Goal: Find specific page/section: Find specific page/section

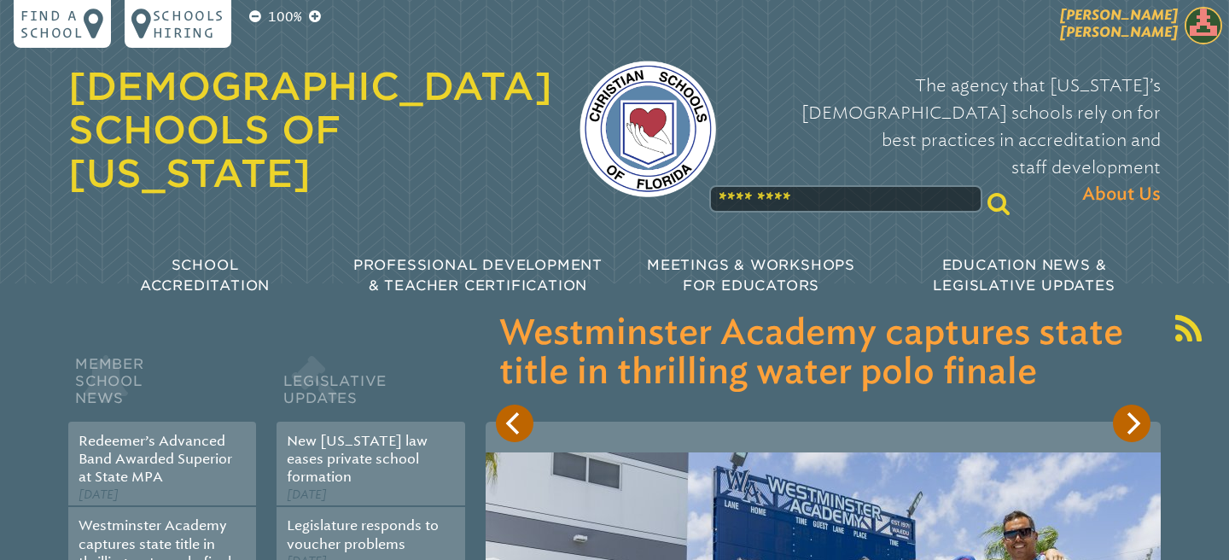
click at [1190, 29] on img at bounding box center [1204, 26] width 38 height 38
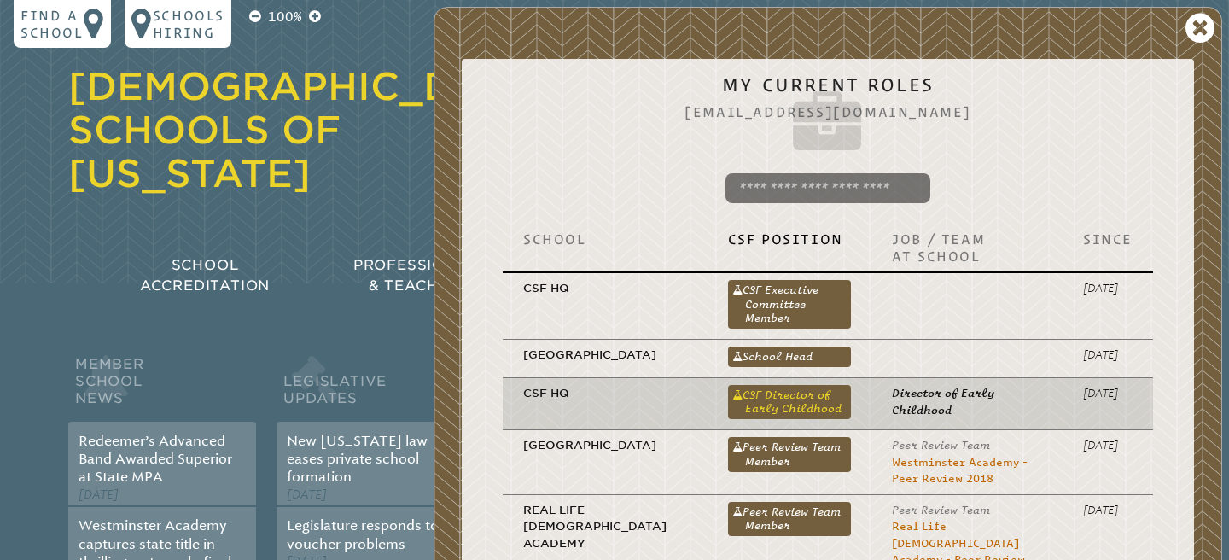
click at [748, 419] on link "CSF Director of Early Childhood" at bounding box center [790, 402] width 124 height 34
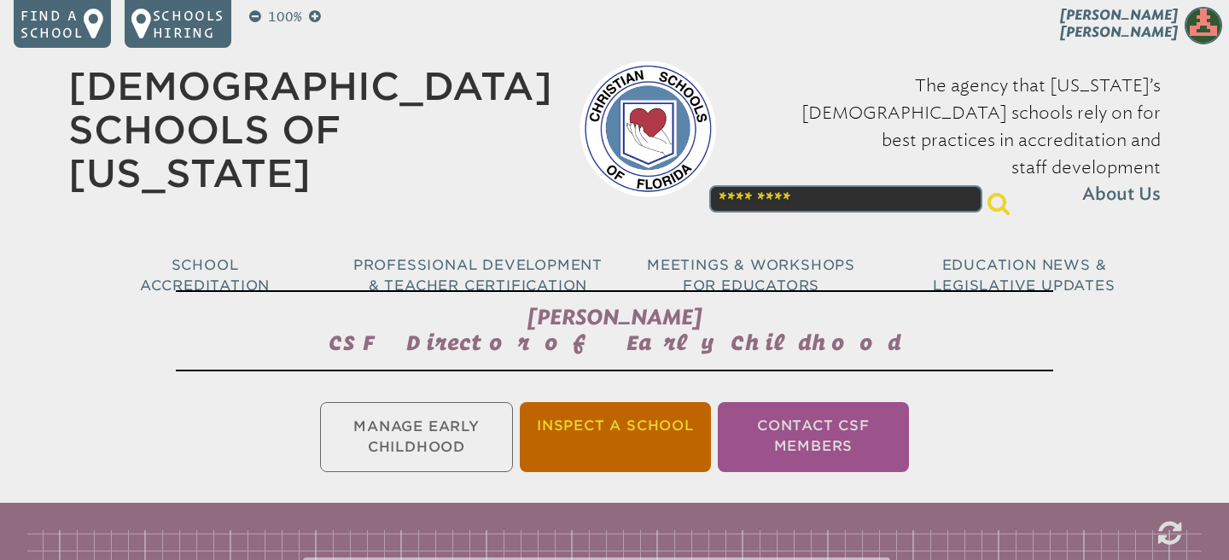
click at [657, 417] on li "Inspect a School" at bounding box center [615, 437] width 191 height 70
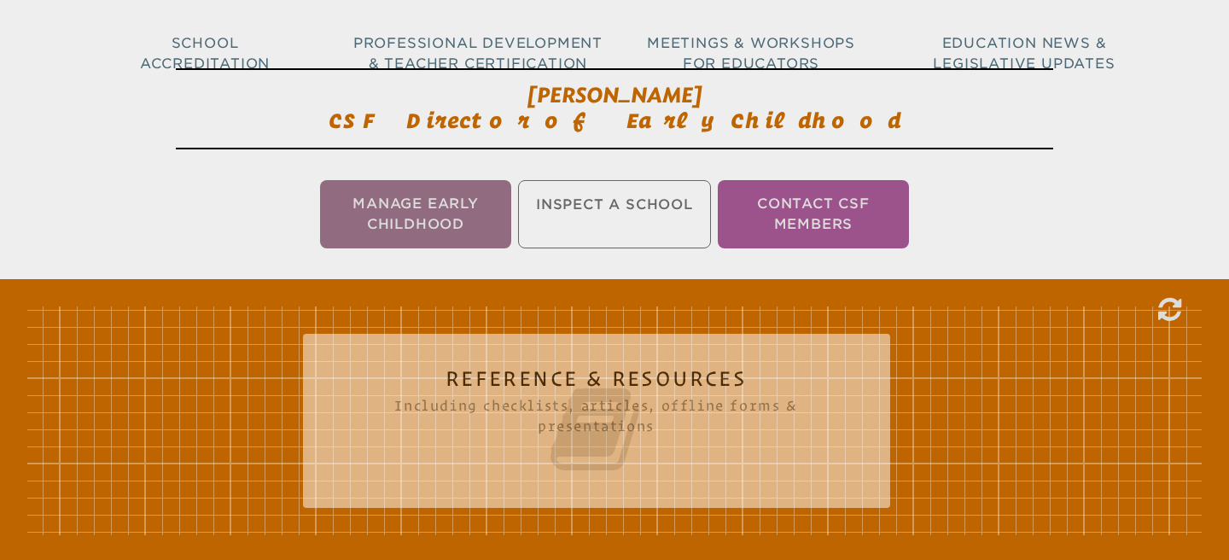
scroll to position [283, 0]
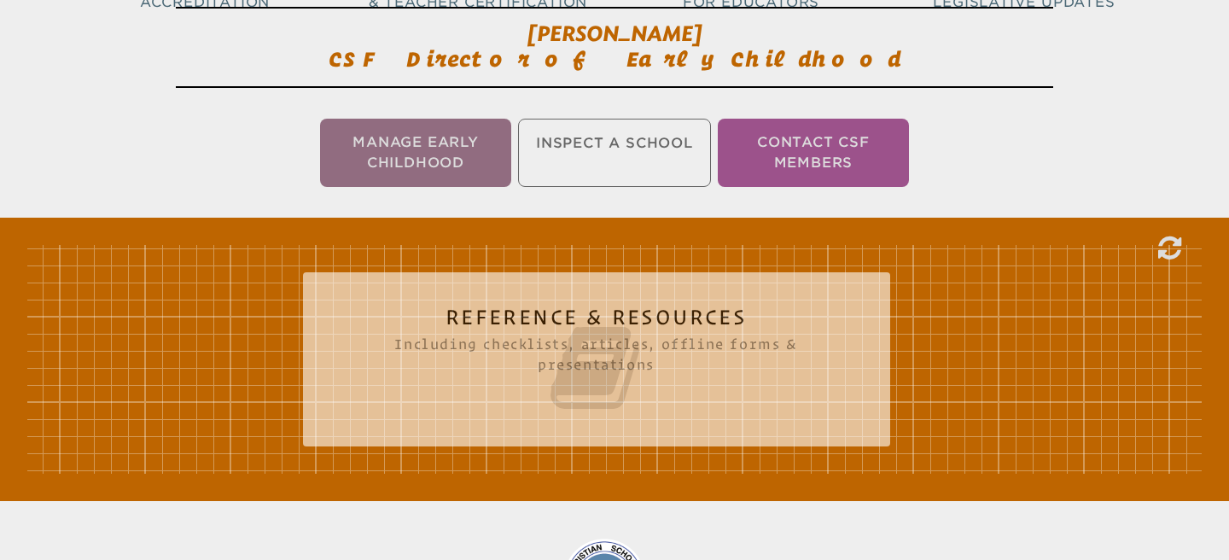
drag, startPoint x: 683, startPoint y: 348, endPoint x: 664, endPoint y: 346, distance: 18.9
click at [683, 348] on icon at bounding box center [596, 368] width 519 height 96
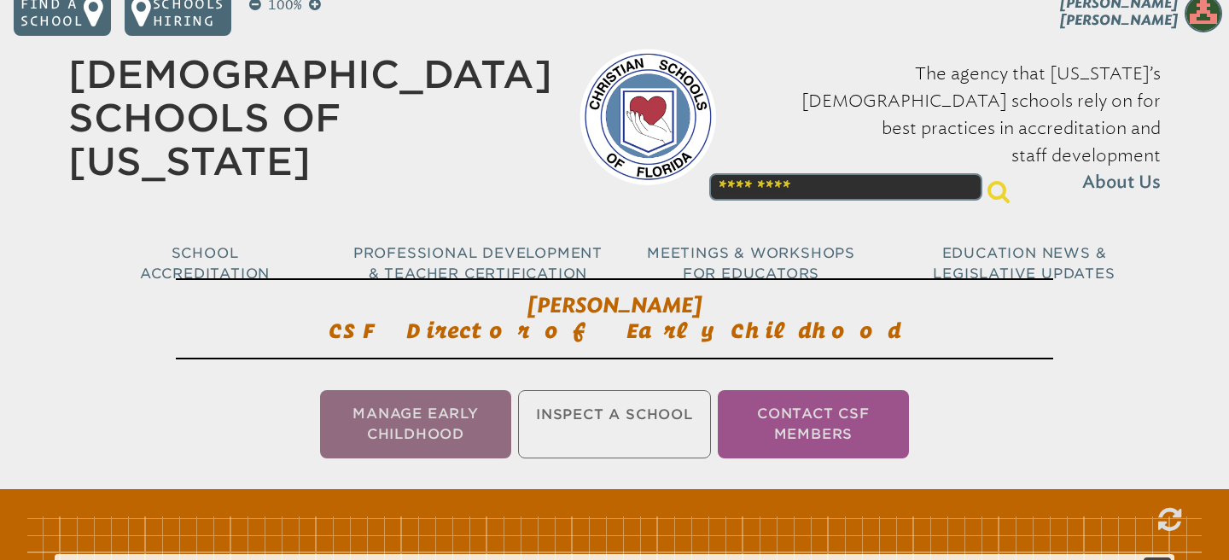
scroll to position [0, 0]
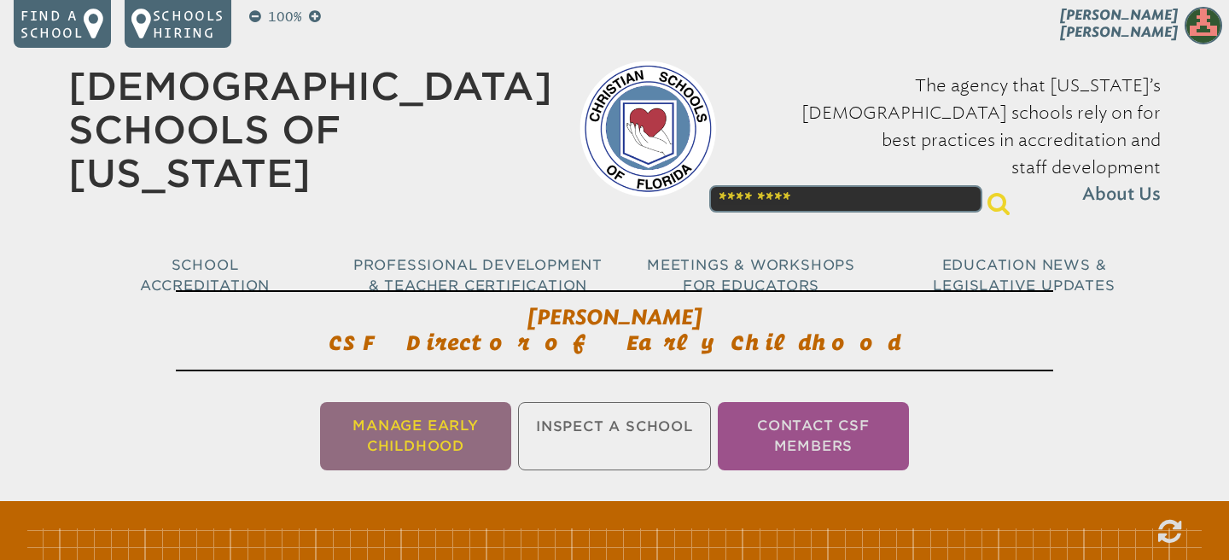
click at [469, 438] on li "Manage Early Childhood" at bounding box center [415, 436] width 191 height 68
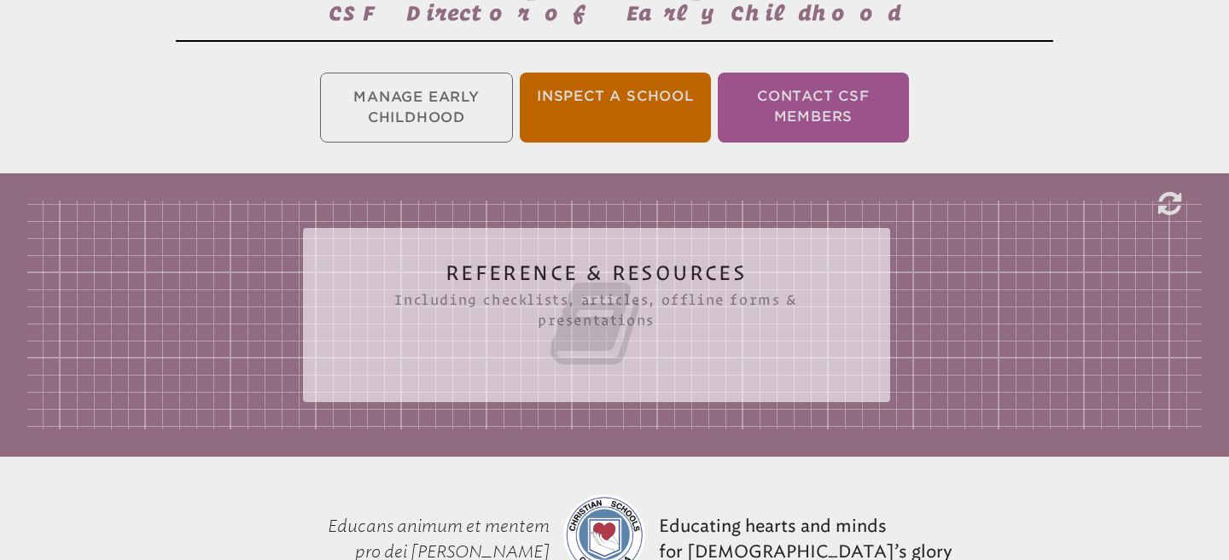
scroll to position [325, 0]
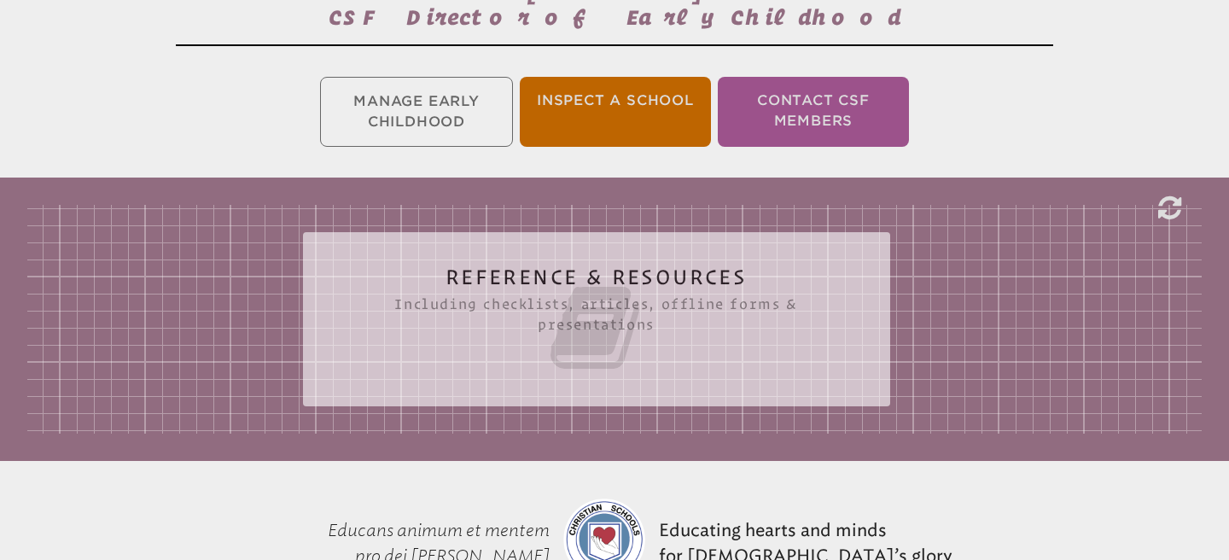
click at [473, 359] on icon at bounding box center [596, 328] width 519 height 96
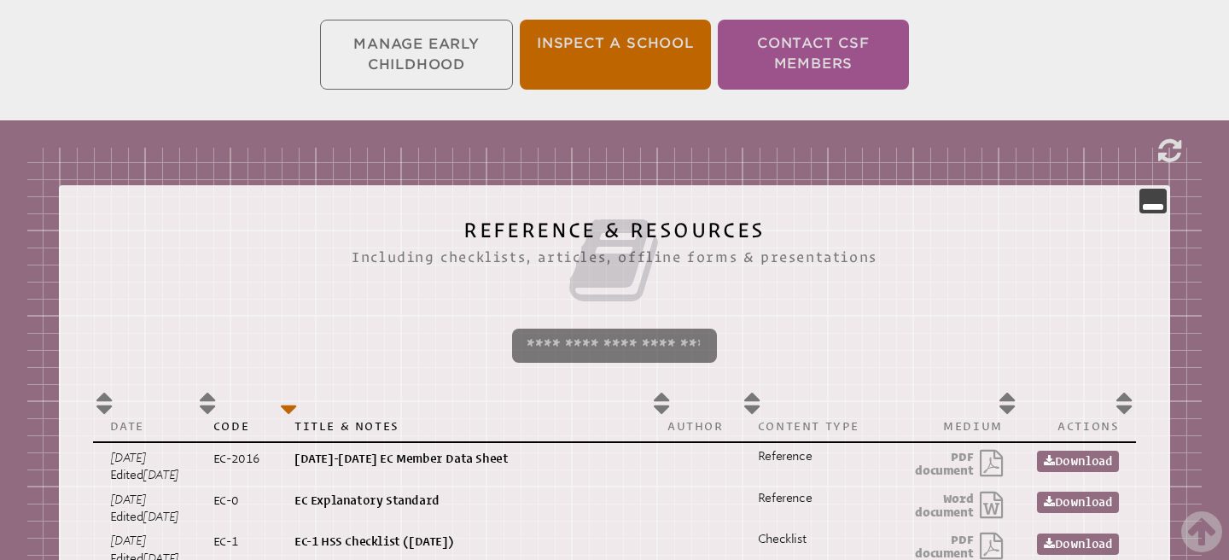
scroll to position [0, 0]
